Goal: Find specific page/section: Find specific page/section

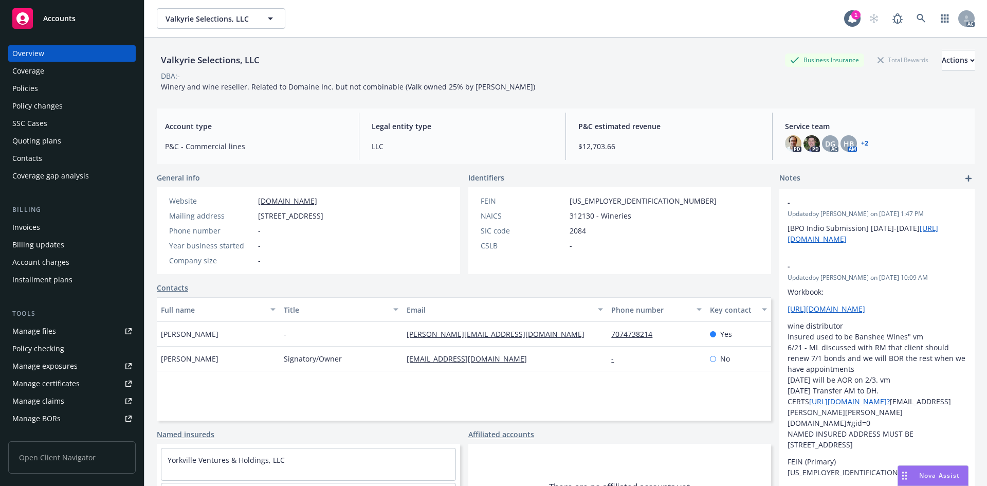
scroll to position [38, 0]
click at [916, 18] on icon at bounding box center [920, 18] width 9 height 9
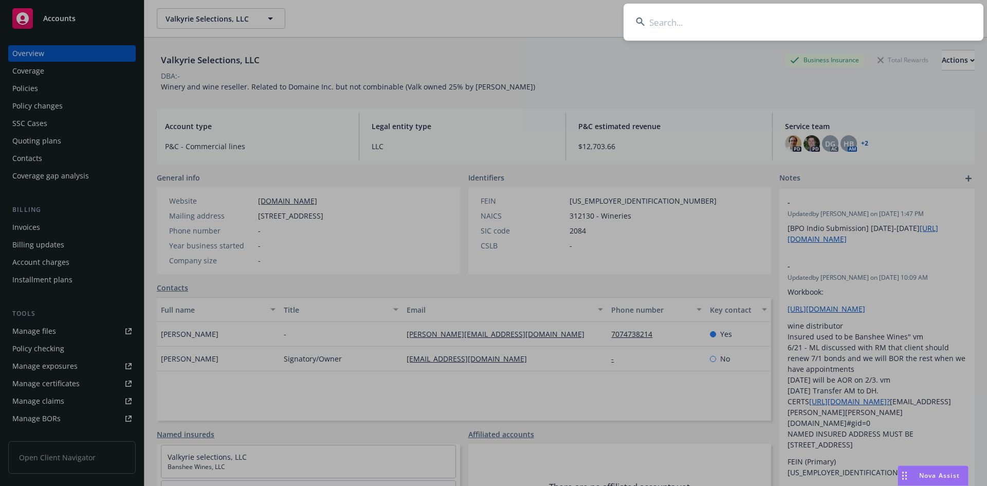
drag, startPoint x: 747, startPoint y: 35, endPoint x: 737, endPoint y: 24, distance: 14.9
click at [744, 30] on input at bounding box center [803, 22] width 360 height 37
type input "CPO430707800"
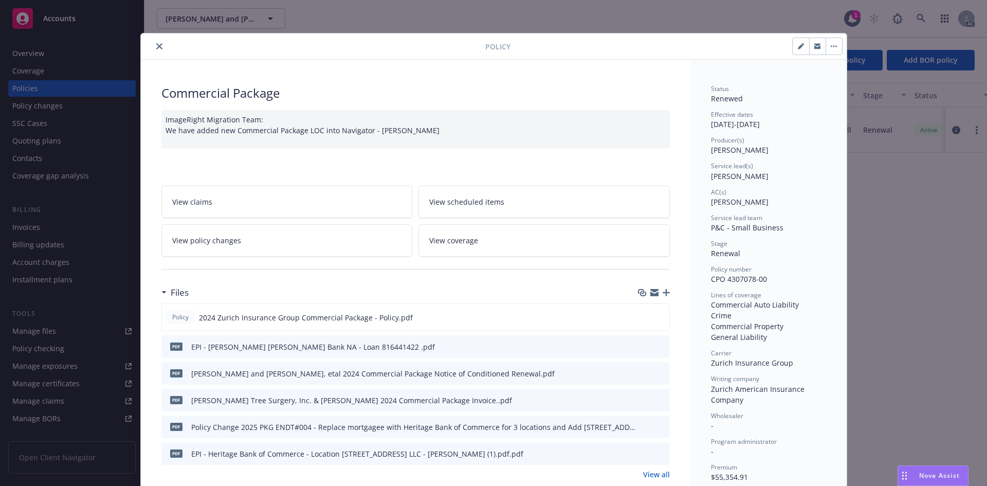
drag, startPoint x: 474, startPoint y: 17, endPoint x: 491, endPoint y: 2, distance: 22.5
click at [479, 12] on div "Policy Commercial Package ImageRight Migration Team: We have added new Commerci…" at bounding box center [493, 243] width 987 height 486
click at [879, 172] on div "Policy Commercial Package ImageRight Migration Team: We have added new Commerci…" at bounding box center [493, 243] width 987 height 486
click at [875, 25] on div "Policy Commercial Package ImageRight Migration Team: We have added new Commerci…" at bounding box center [493, 243] width 987 height 486
click at [920, 15] on div "Policy Commercial Package ImageRight Migration Team: We have added new Commerci…" at bounding box center [493, 243] width 987 height 486
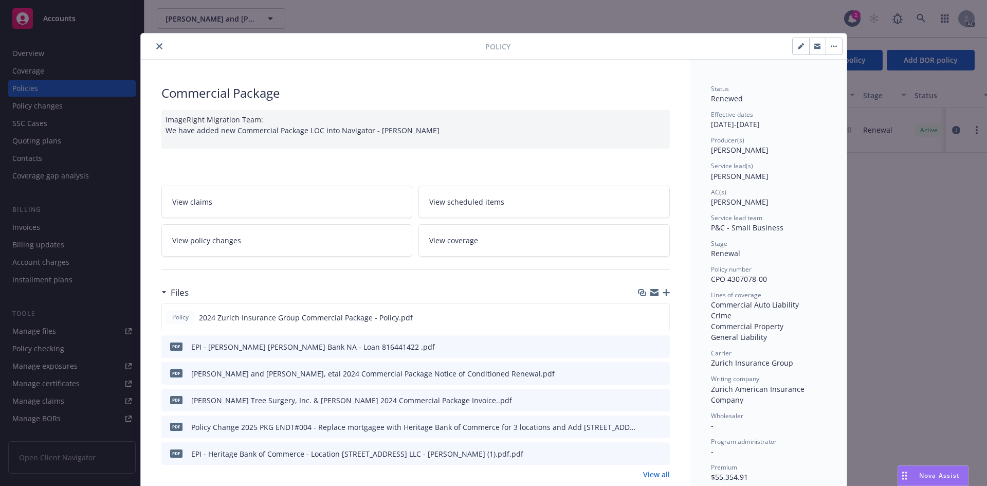
click at [156, 45] on icon "close" at bounding box center [159, 46] width 6 height 6
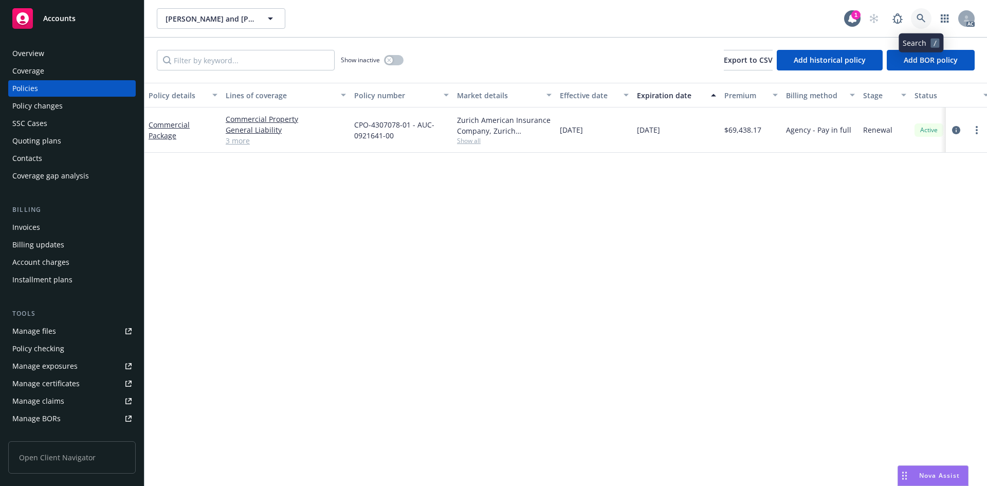
click at [916, 15] on icon at bounding box center [920, 18] width 9 height 9
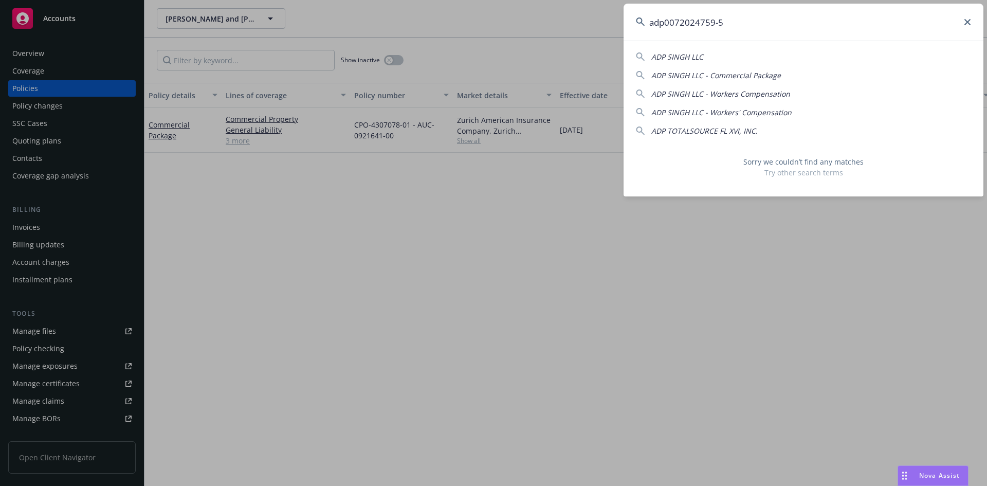
drag, startPoint x: 666, startPoint y: 27, endPoint x: 557, endPoint y: 25, distance: 109.0
click at [571, 27] on div "adp0072024759-5 ADP SINGH LLC ADP SINGH LLC - Commercial Package ADP SINGH LLC …" at bounding box center [493, 243] width 987 height 486
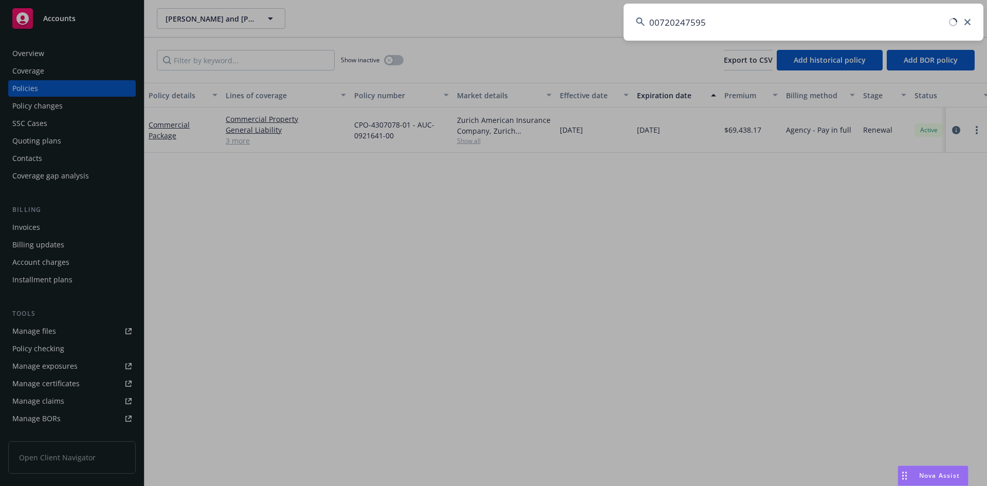
type input "00720247595"
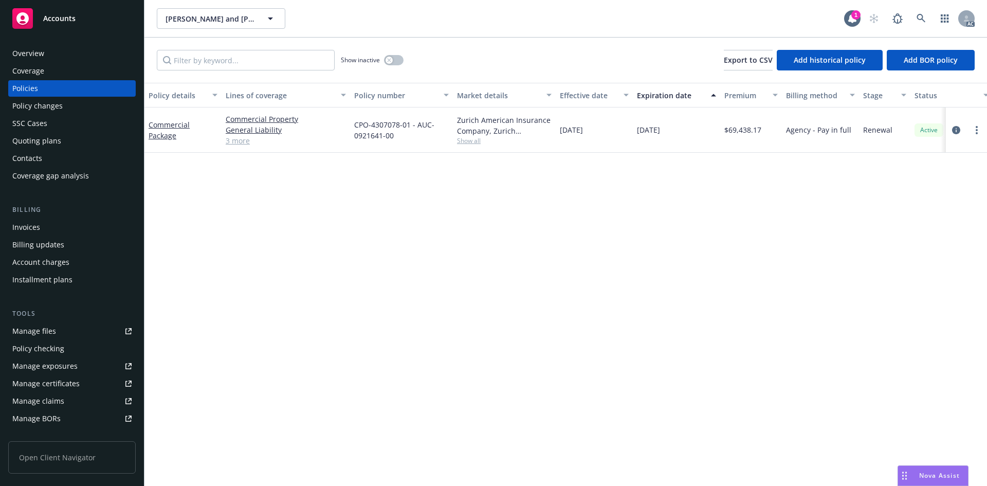
click at [399, 146] on div "CPO-4307078-01 - AUC-0921641-00" at bounding box center [401, 129] width 103 height 45
click at [918, 19] on icon at bounding box center [920, 18] width 9 height 9
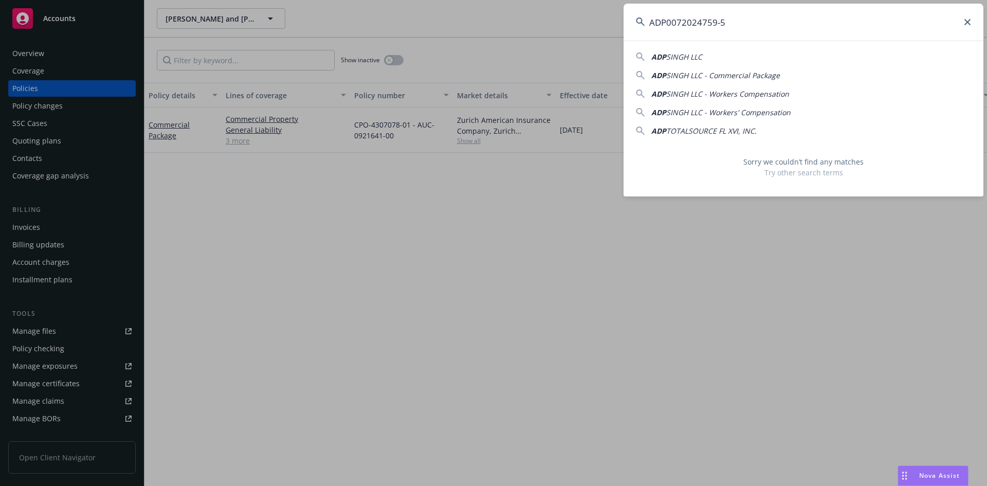
type input "ADP0072024759-5"
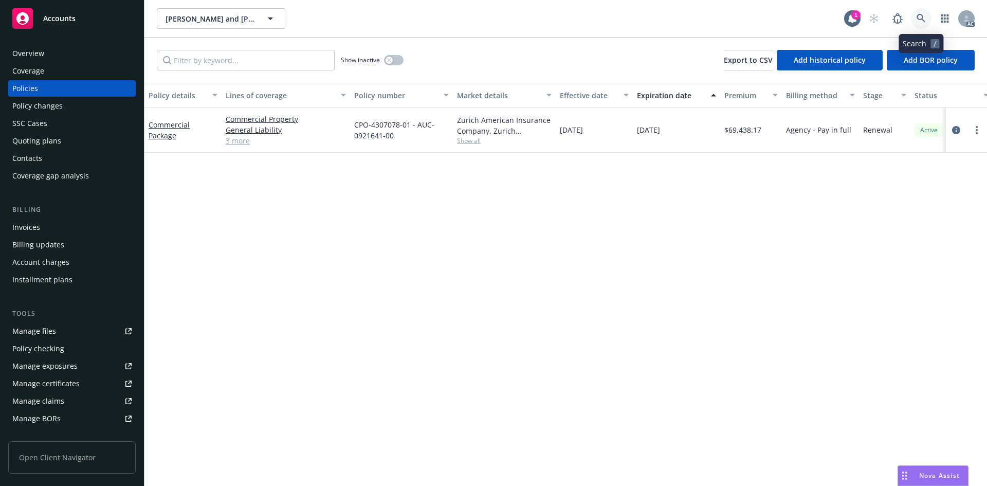
click at [921, 18] on icon at bounding box center [920, 18] width 9 height 9
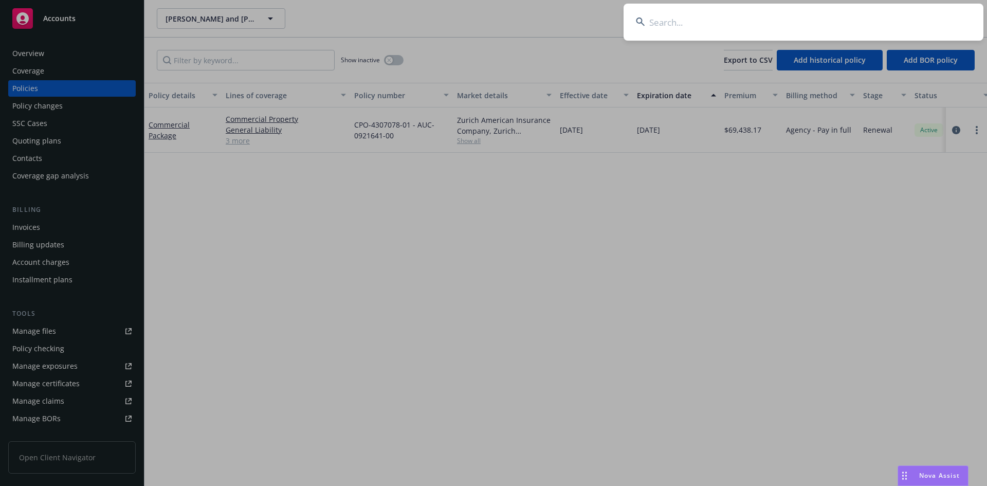
drag, startPoint x: 701, startPoint y: 31, endPoint x: 693, endPoint y: 31, distance: 8.7
click at [701, 31] on input at bounding box center [803, 22] width 360 height 37
type input "TWC4455136"
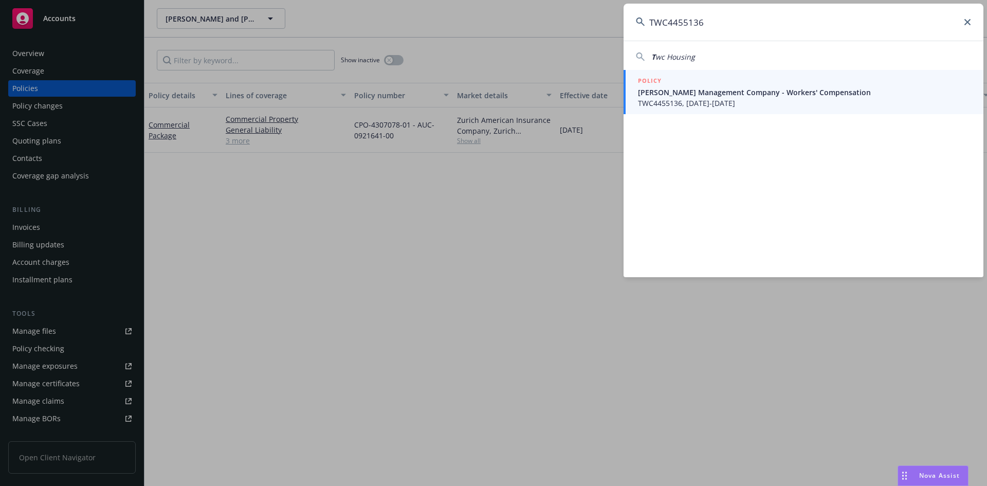
click at [688, 101] on span "TWC4455136, [DATE]-[DATE]" at bounding box center [804, 103] width 333 height 11
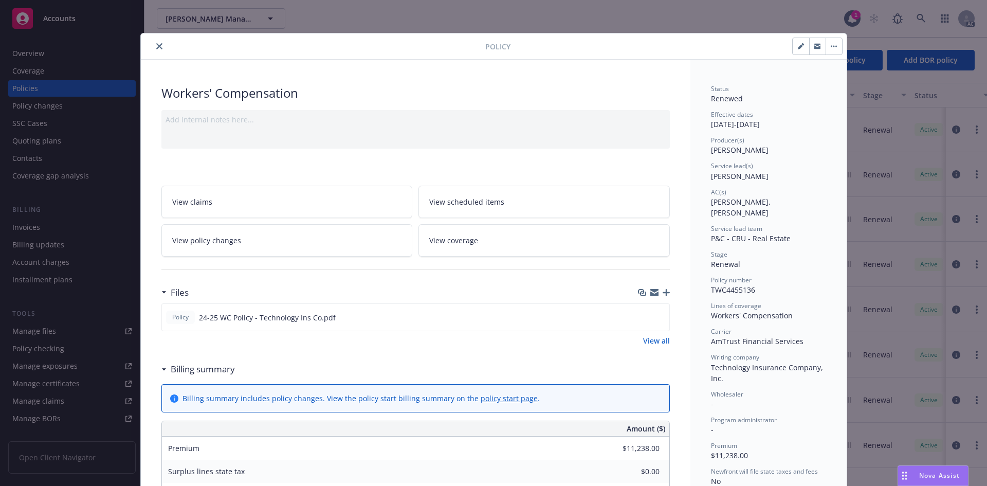
click at [156, 45] on icon "close" at bounding box center [159, 46] width 6 height 6
